Goal: Navigation & Orientation: Find specific page/section

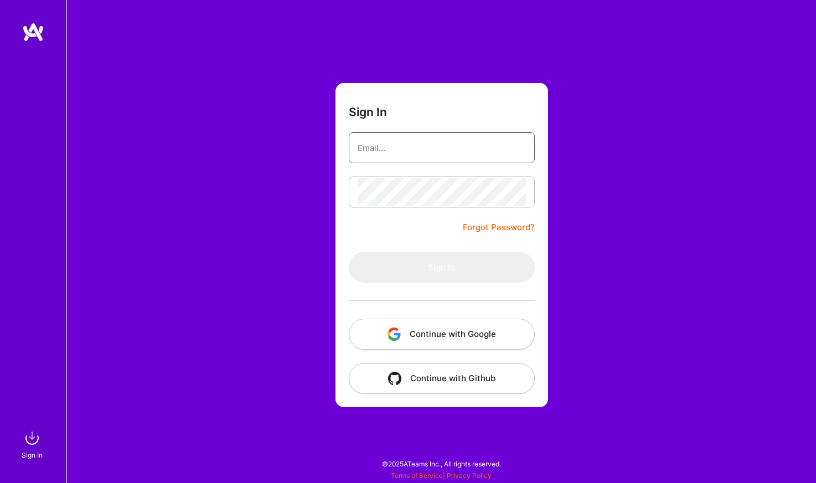
type input "[EMAIL_ADDRESS][DOMAIN_NAME]"
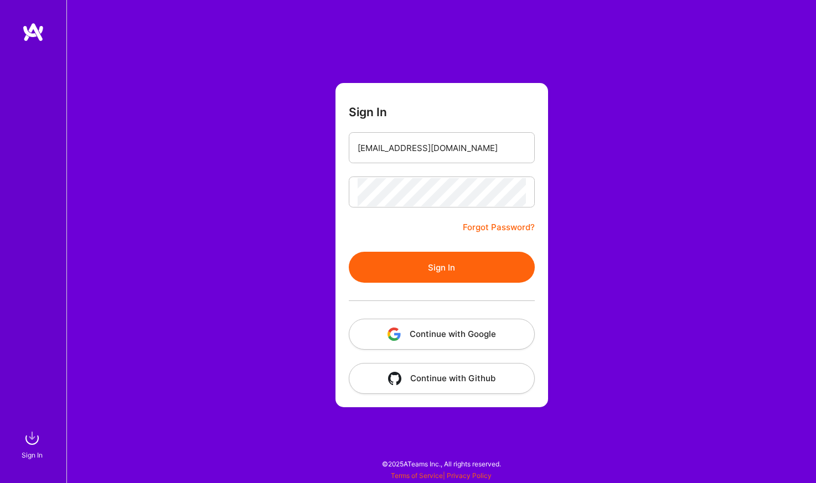
click at [400, 231] on form "Sign In [EMAIL_ADDRESS][DOMAIN_NAME] Forgot Password? Sign In Continue with Goo…" at bounding box center [441, 245] width 213 height 324
click at [437, 268] on button "Sign In" at bounding box center [442, 267] width 186 height 31
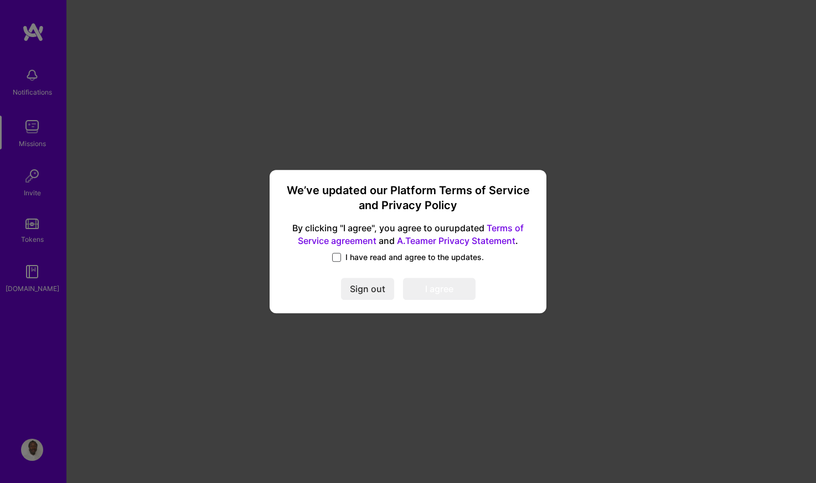
click at [335, 258] on span at bounding box center [336, 257] width 9 height 9
click at [0, 0] on input "I have read and agree to the updates." at bounding box center [0, 0] width 0 height 0
click at [431, 292] on button "I agree" at bounding box center [439, 289] width 73 height 22
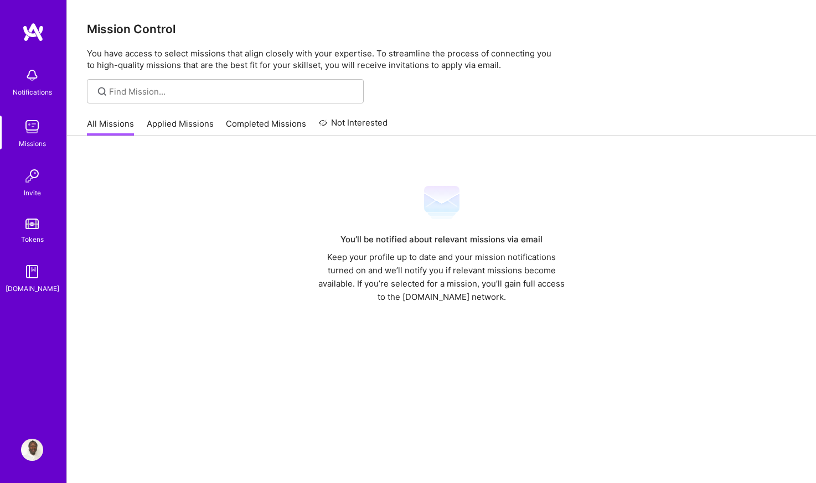
click at [37, 127] on img at bounding box center [32, 127] width 22 height 22
click at [33, 81] on img at bounding box center [32, 75] width 22 height 22
click at [28, 130] on img at bounding box center [32, 127] width 22 height 22
click at [33, 285] on div "[DOMAIN_NAME]" at bounding box center [33, 289] width 54 height 12
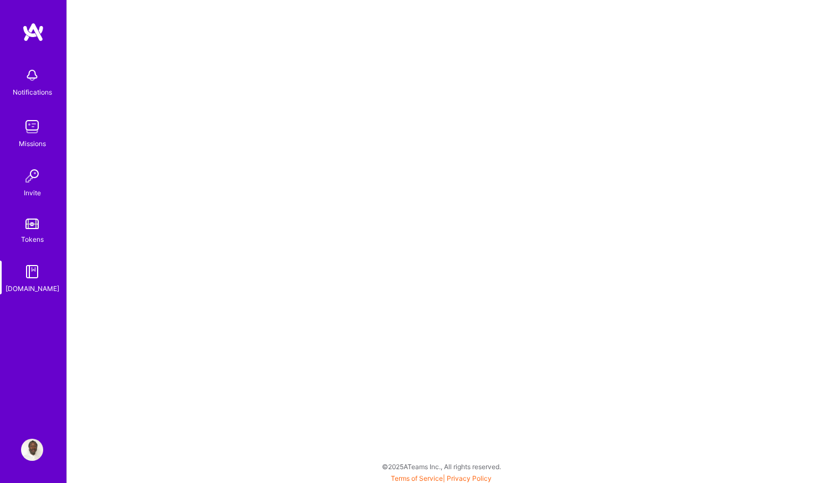
click at [28, 127] on img at bounding box center [32, 127] width 22 height 22
